Goal: Information Seeking & Learning: Learn about a topic

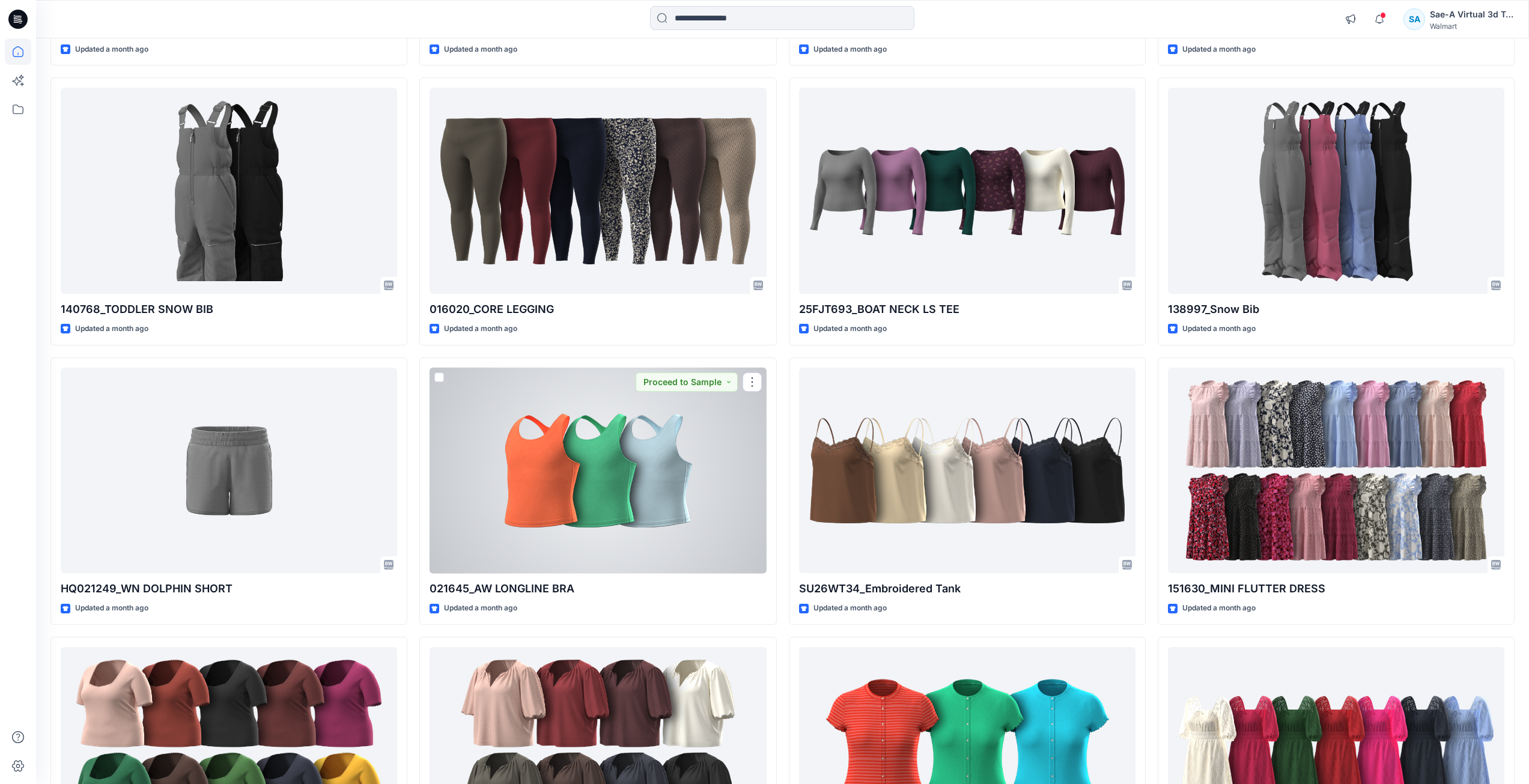
scroll to position [7814, 0]
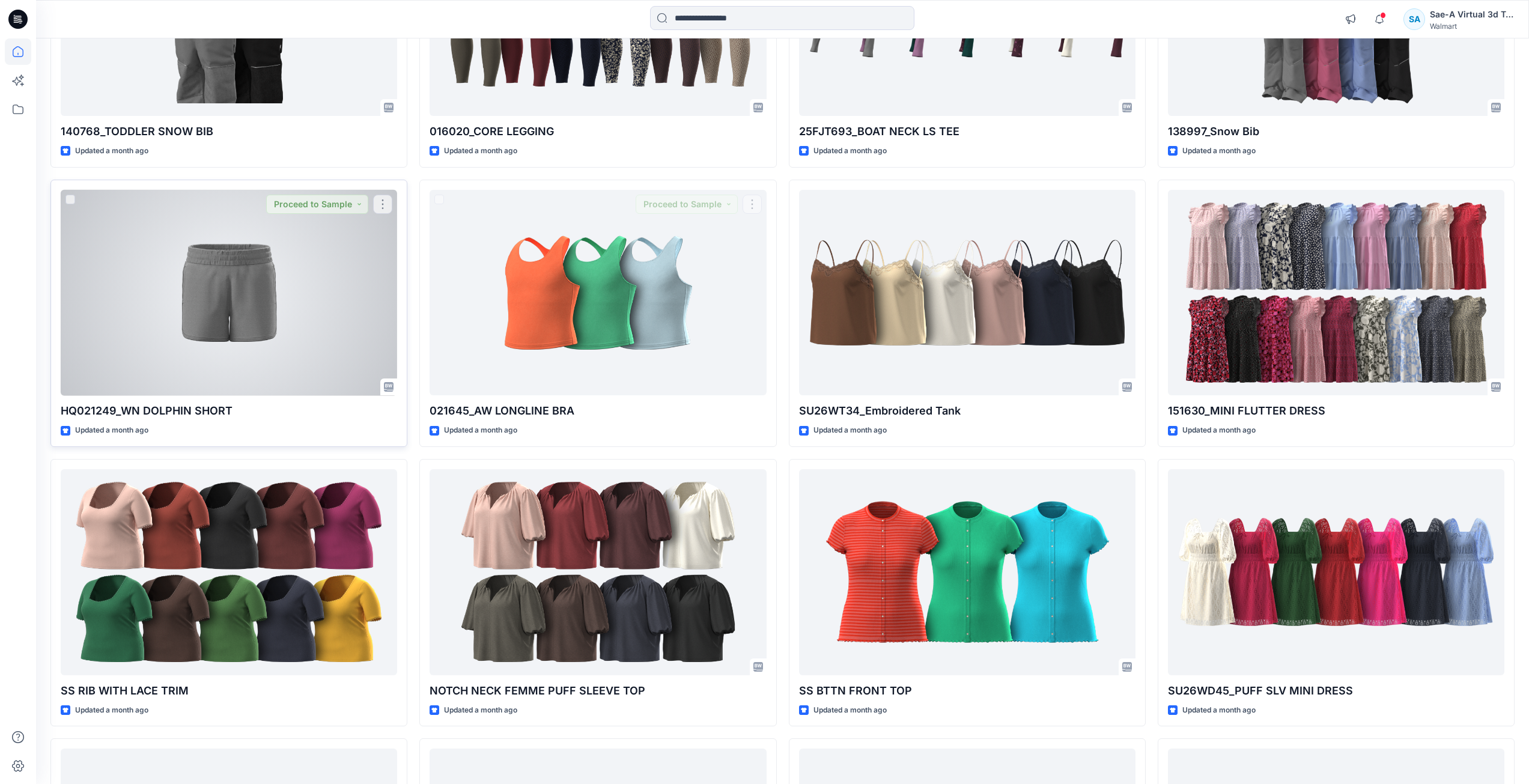
click at [312, 336] on div at bounding box center [229, 293] width 337 height 206
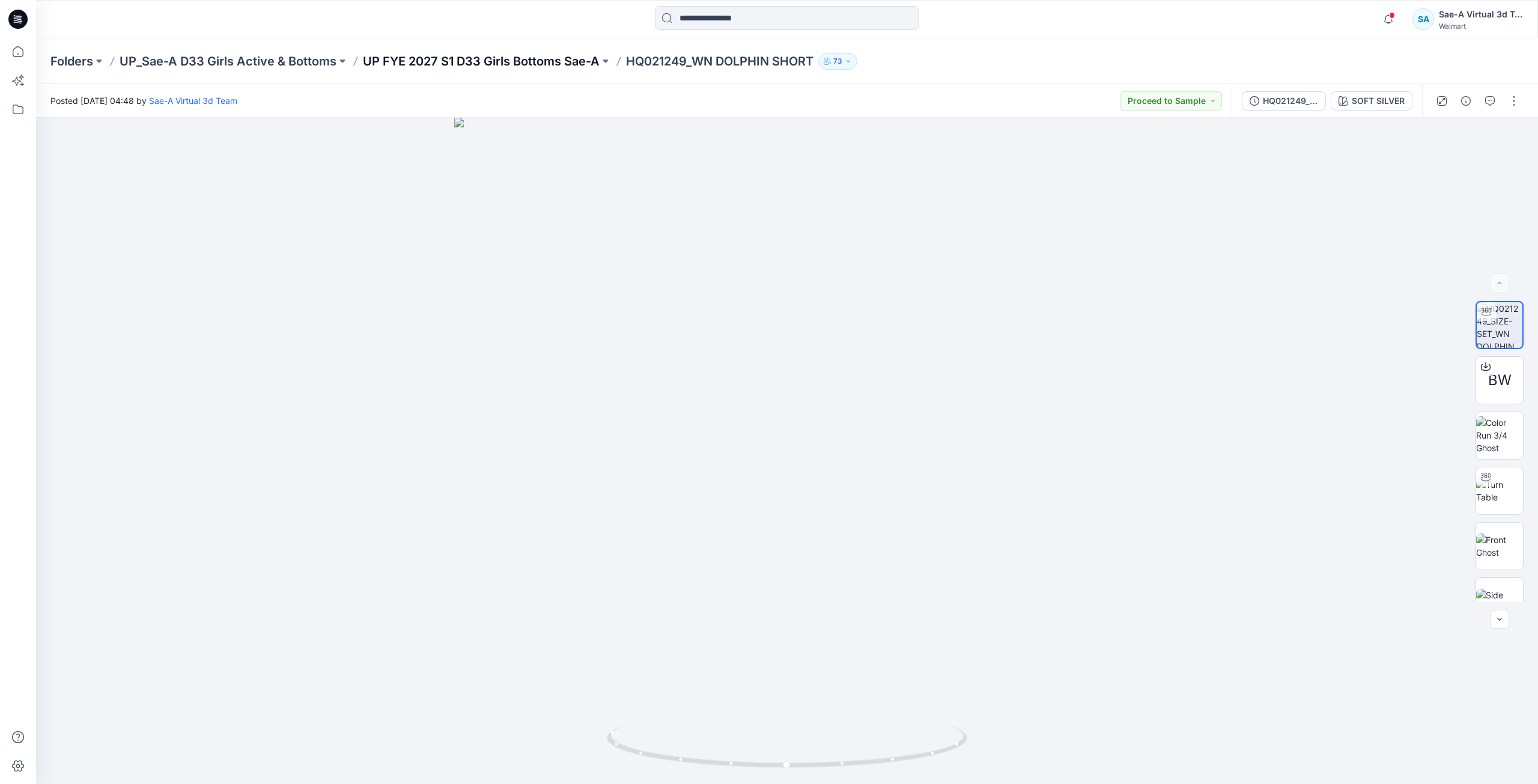
click at [469, 57] on p "UP FYE 2027 S1 D33 Girls Bottoms Sae-A" at bounding box center [481, 61] width 237 height 17
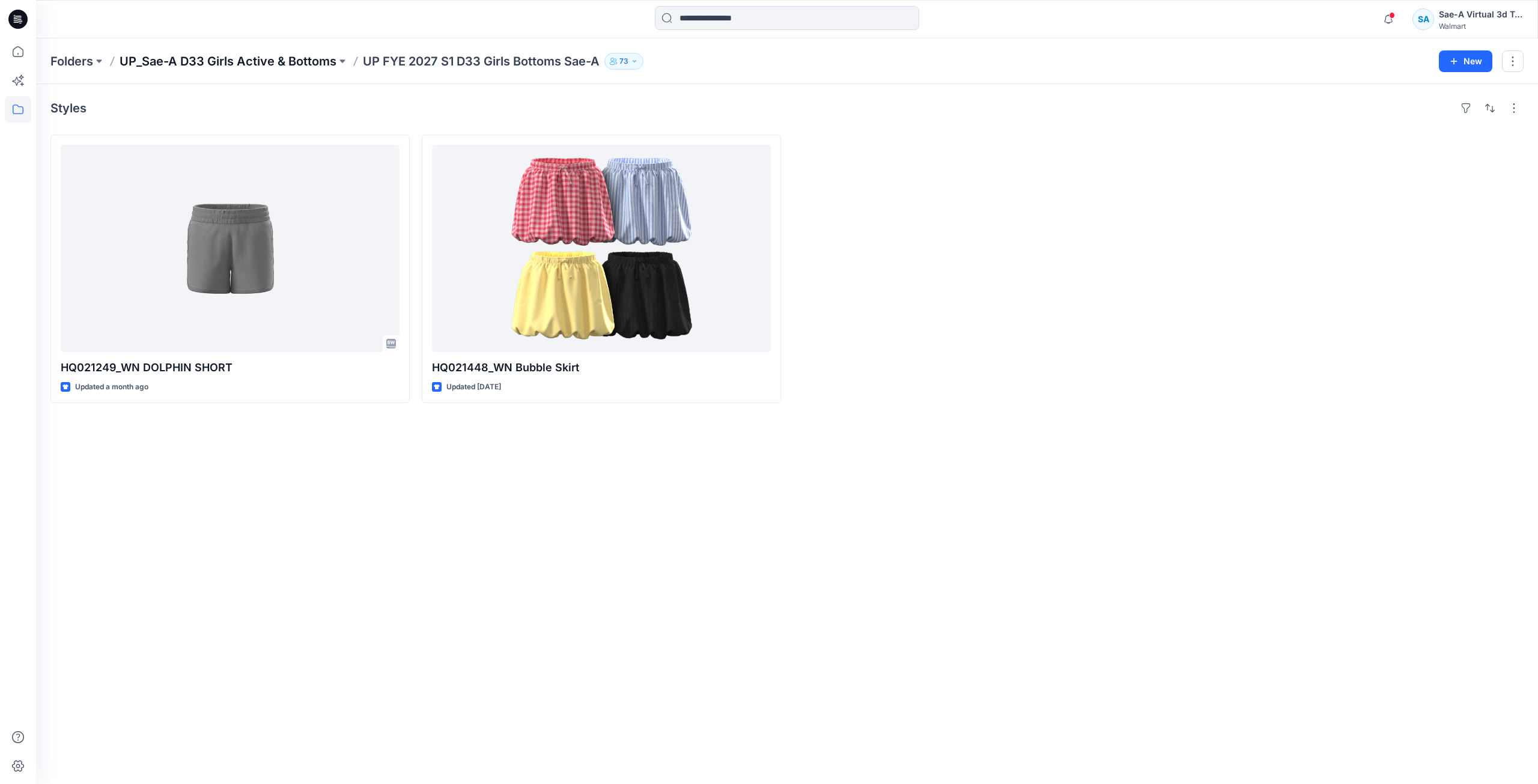
click at [217, 61] on p "UP_Sae-A D33 Girls Active & Bottoms" at bounding box center [227, 61] width 217 height 17
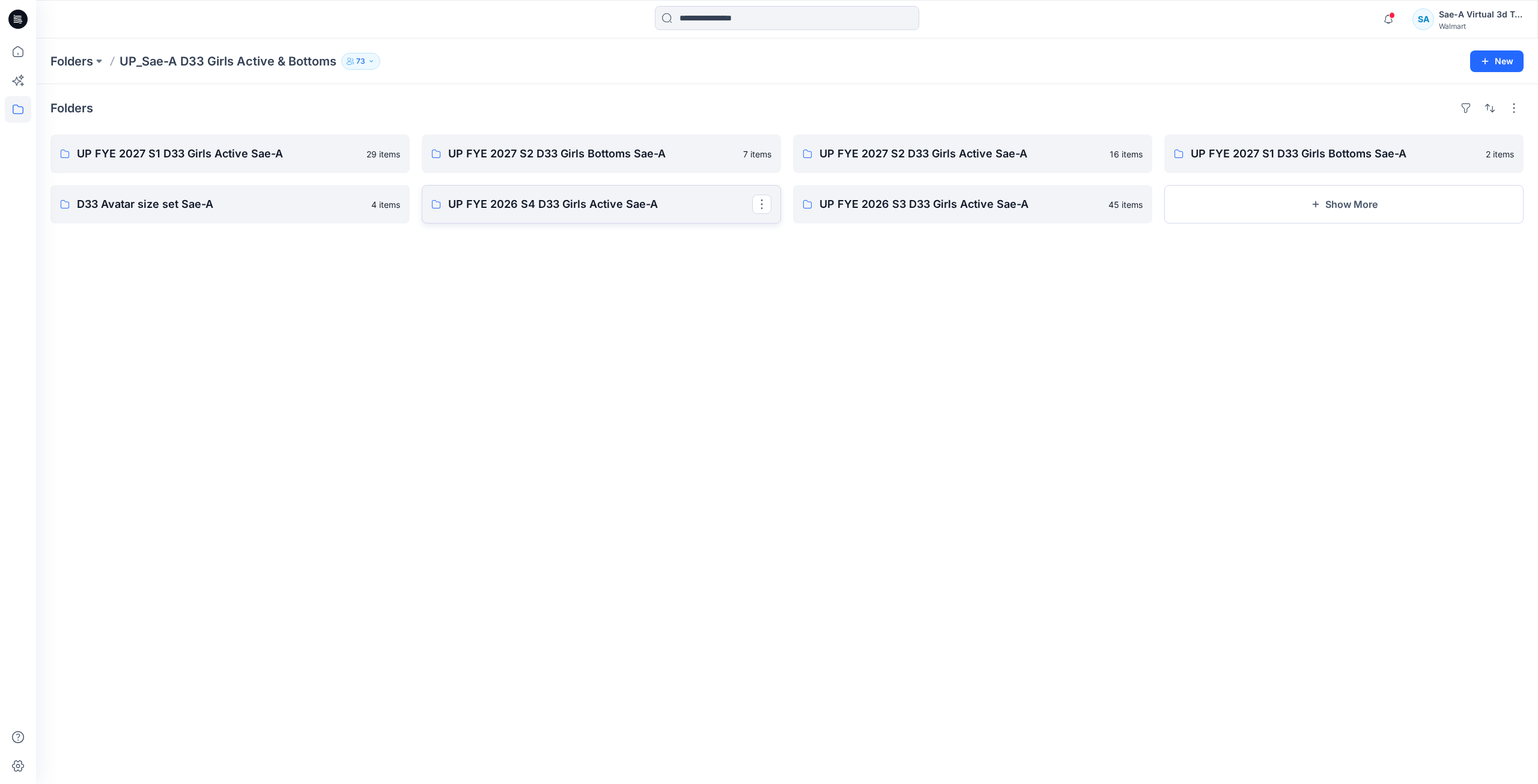
click at [610, 208] on p "UP FYE 2026 S4 D33 Girls Active Sae-A" at bounding box center [600, 204] width 304 height 17
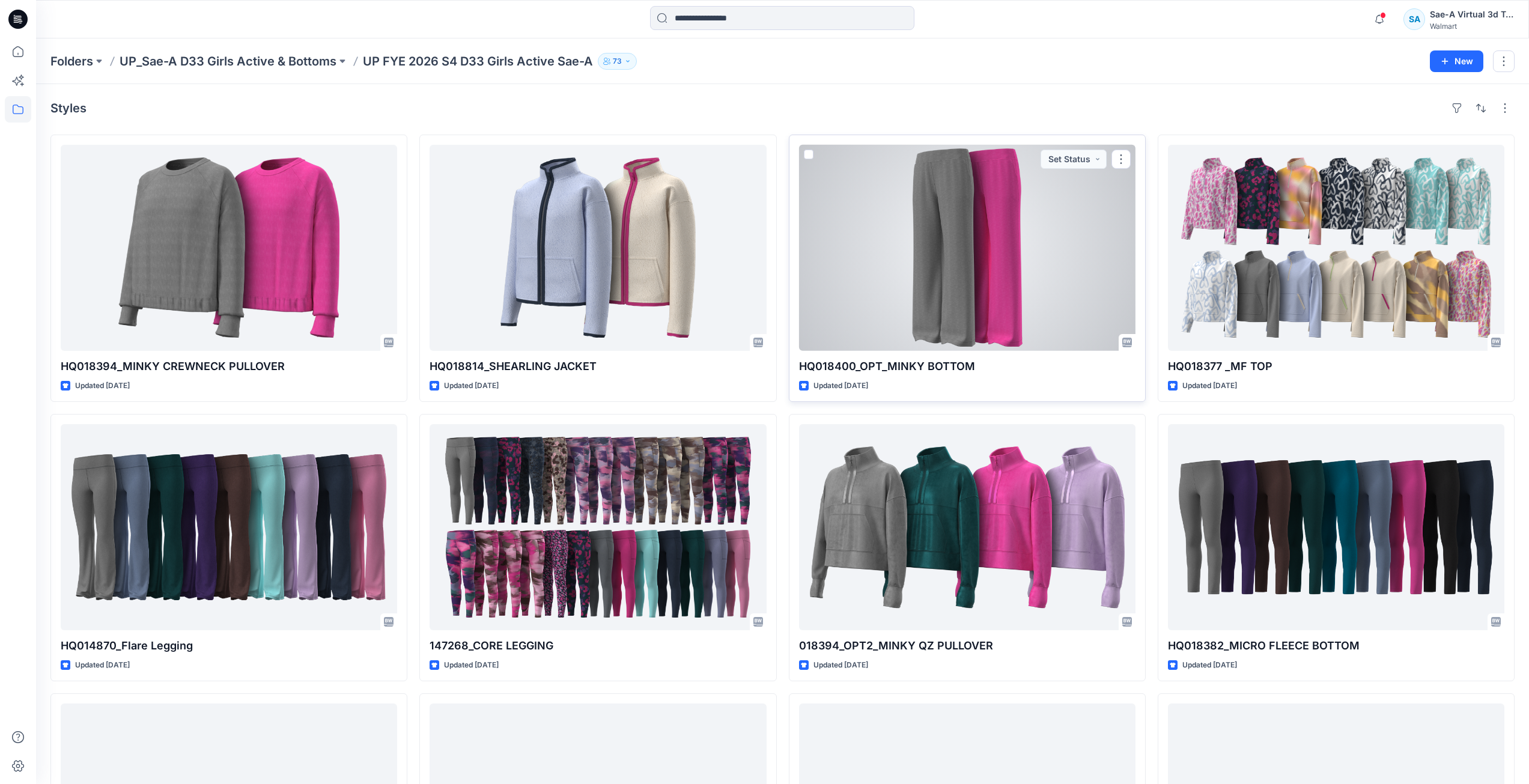
click at [911, 283] on div at bounding box center [967, 248] width 337 height 206
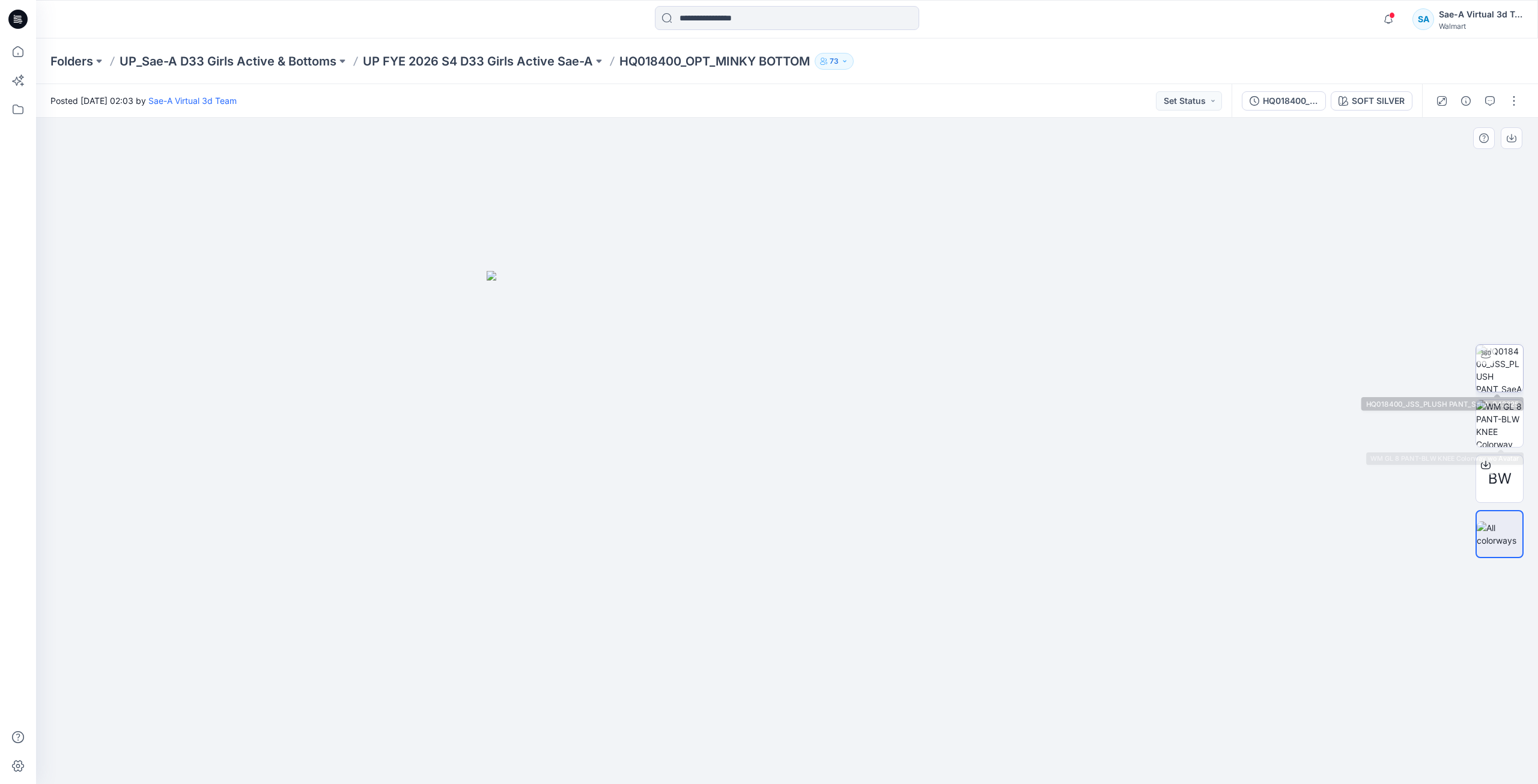
click at [1495, 383] on img at bounding box center [1499, 368] width 47 height 47
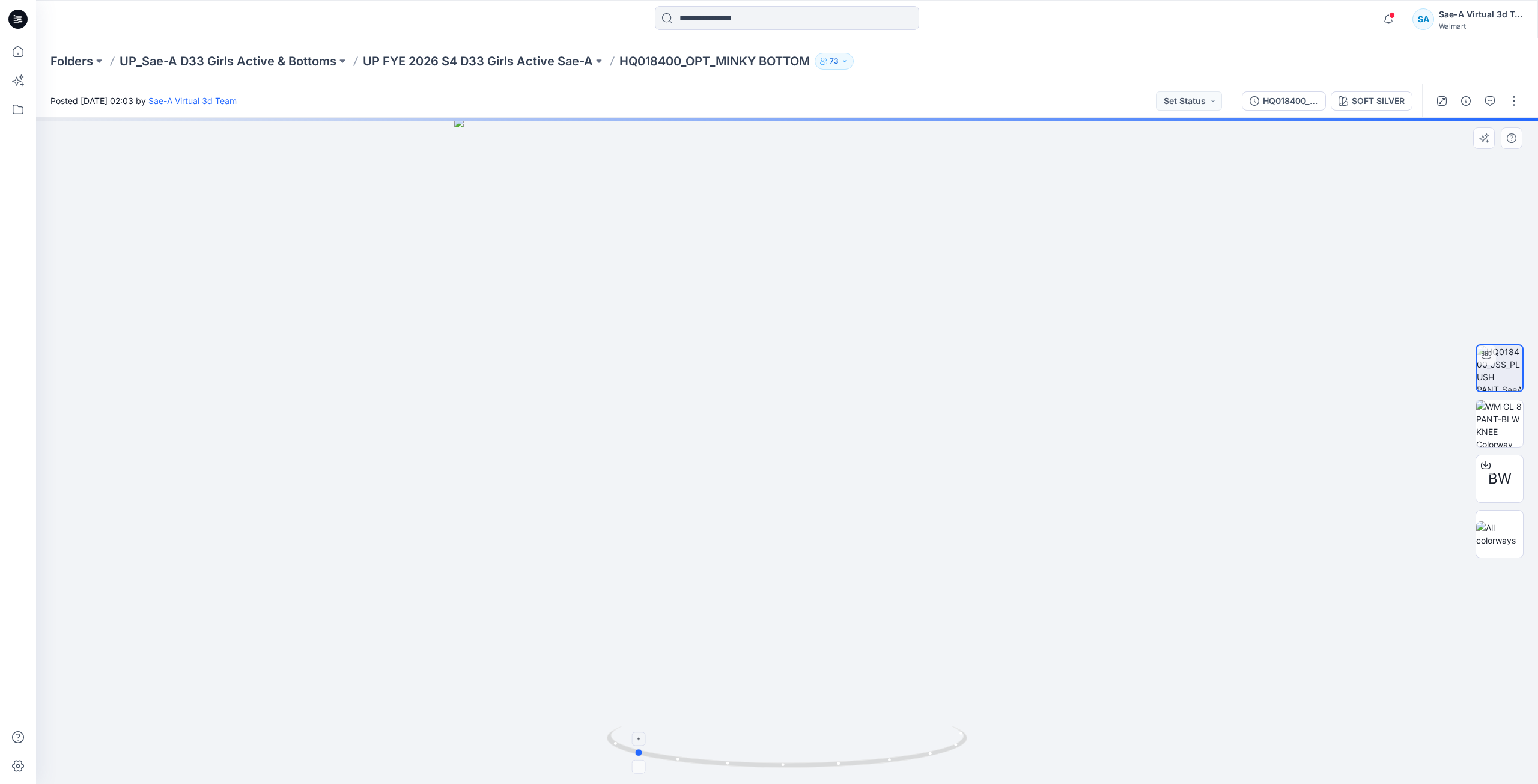
drag, startPoint x: 909, startPoint y: 746, endPoint x: 753, endPoint y: 757, distance: 156.4
click at [753, 757] on icon at bounding box center [789, 748] width 364 height 45
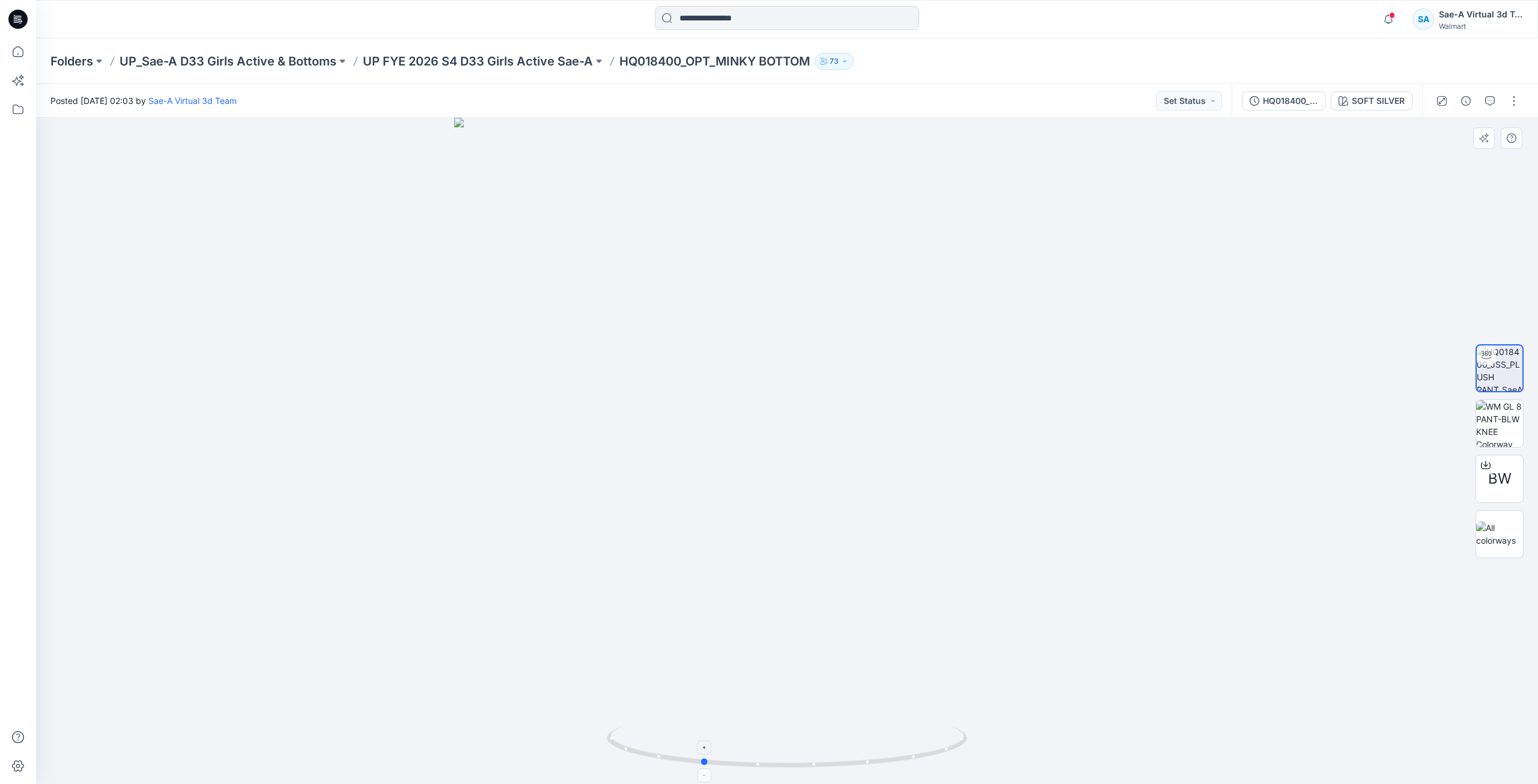
drag, startPoint x: 829, startPoint y: 755, endPoint x: 898, endPoint y: 751, distance: 69.1
click at [898, 751] on icon at bounding box center [789, 748] width 364 height 45
click at [1463, 97] on icon "button" at bounding box center [1466, 101] width 10 height 10
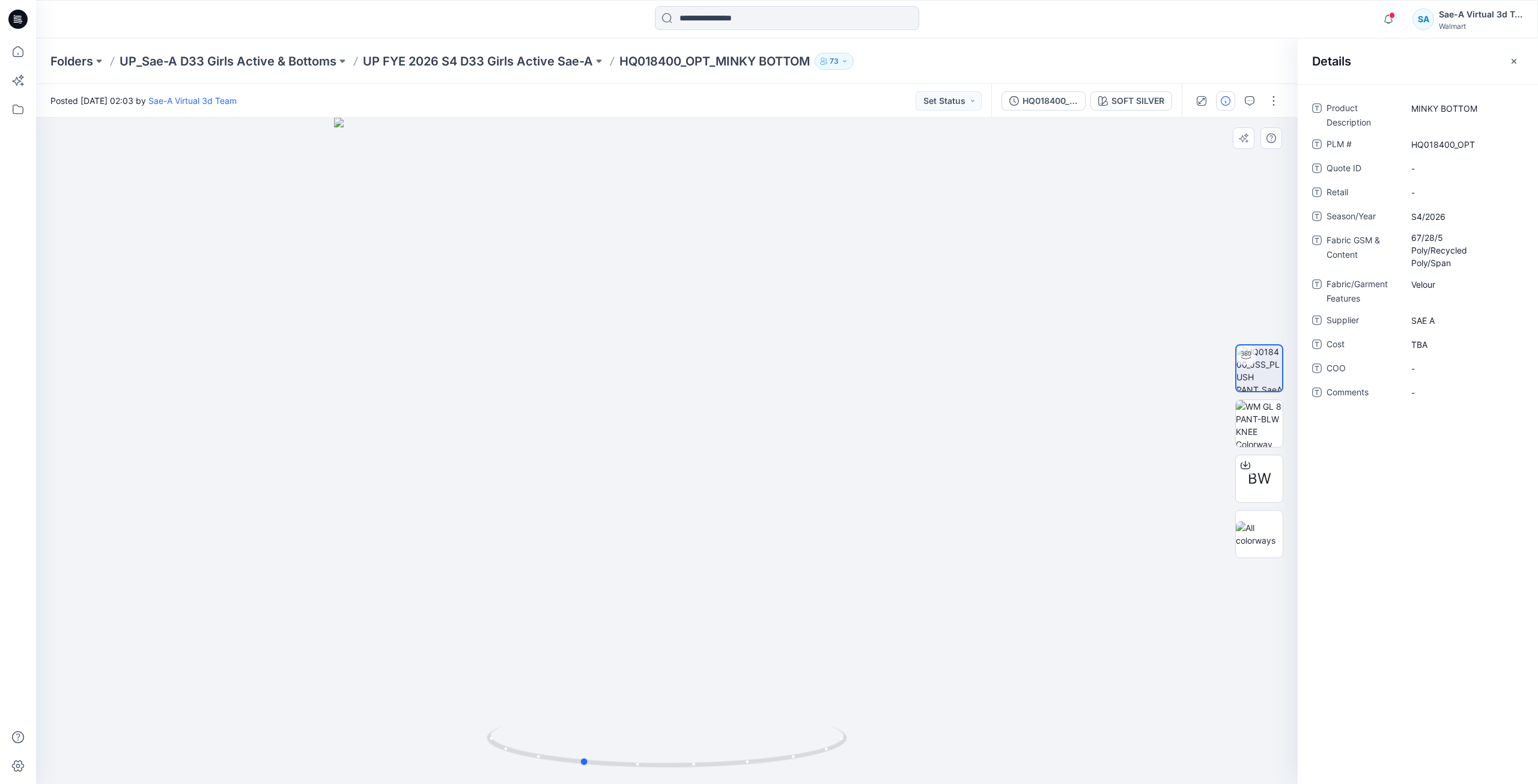
click at [936, 387] on div at bounding box center [667, 451] width 1262 height 666
click at [24, 22] on icon at bounding box center [18, 19] width 19 height 19
